Goal: Information Seeking & Learning: Learn about a topic

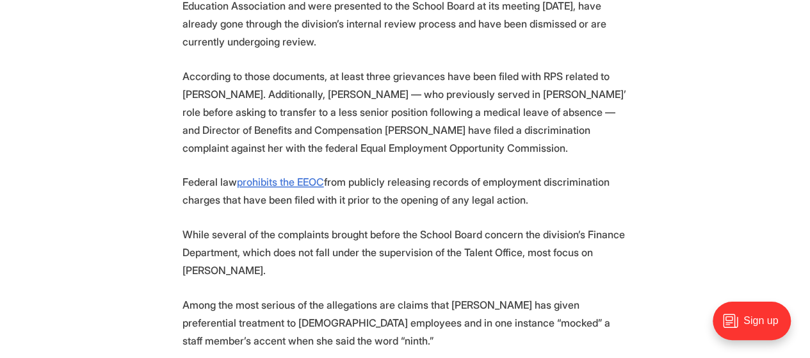
scroll to position [937, 0]
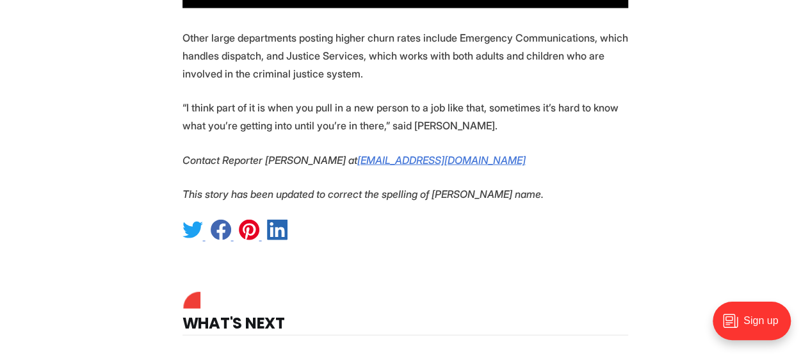
scroll to position [1427, 0]
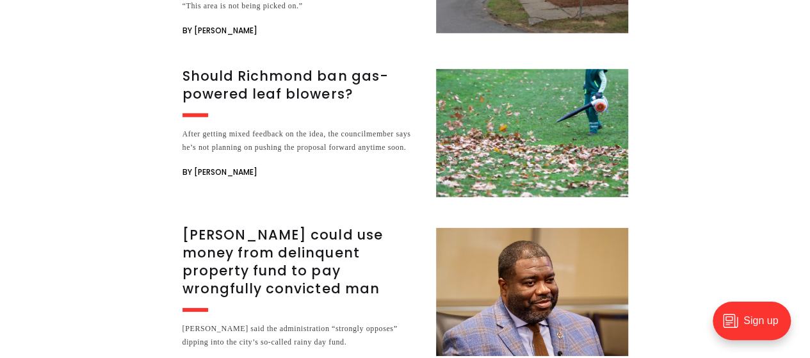
scroll to position [1889, 0]
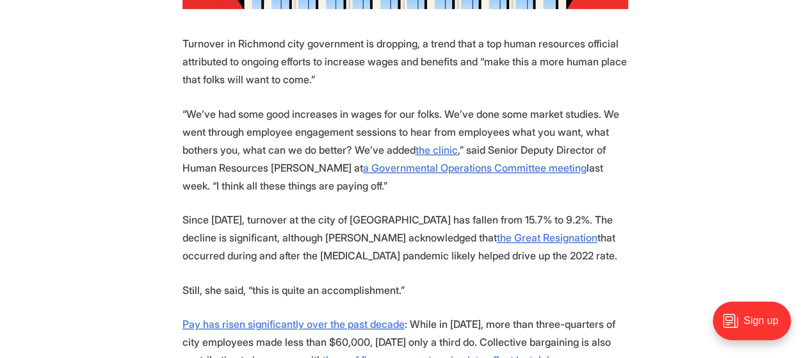
scroll to position [647, 0]
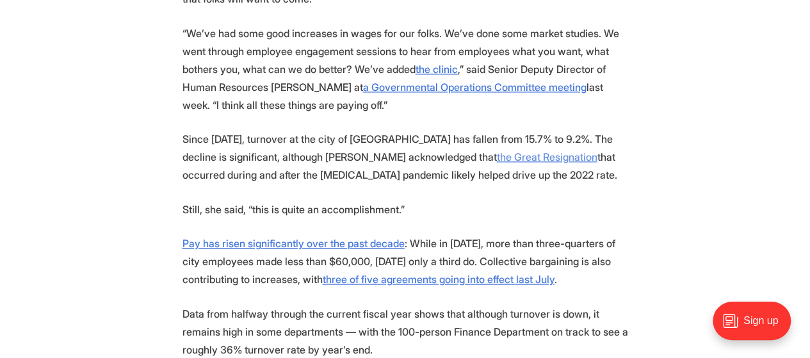
click at [497, 157] on u "the Great Resignation" at bounding box center [547, 156] width 101 height 13
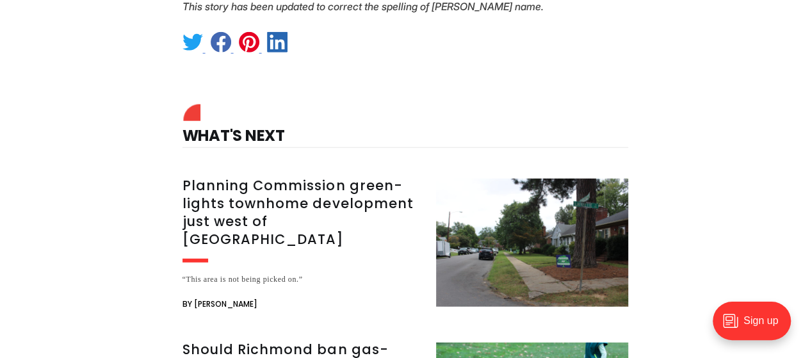
scroll to position [1613, 0]
